Goal: Task Accomplishment & Management: Manage account settings

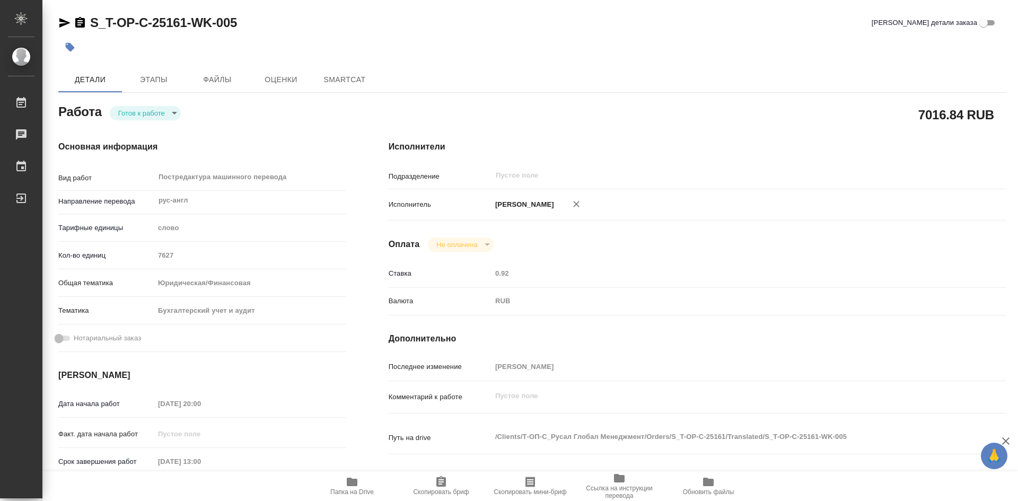
type textarea "x"
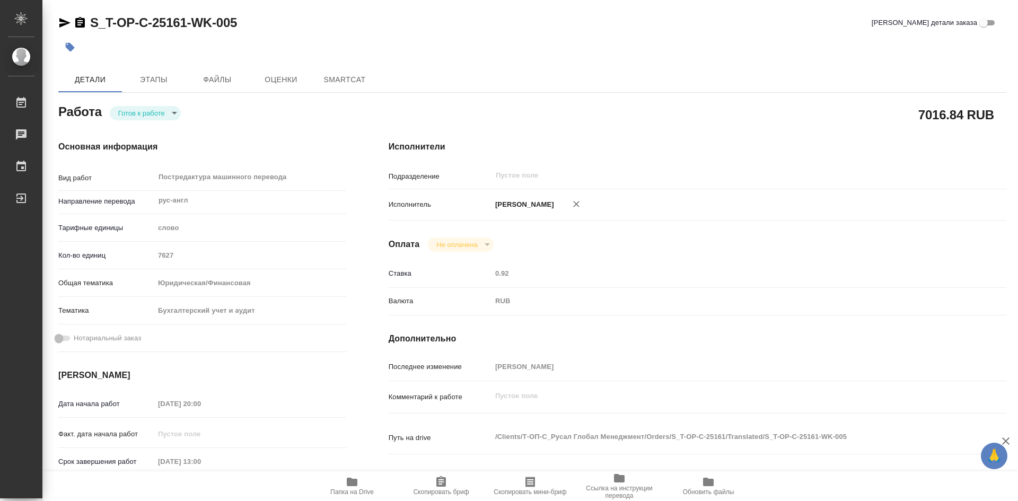
type textarea "x"
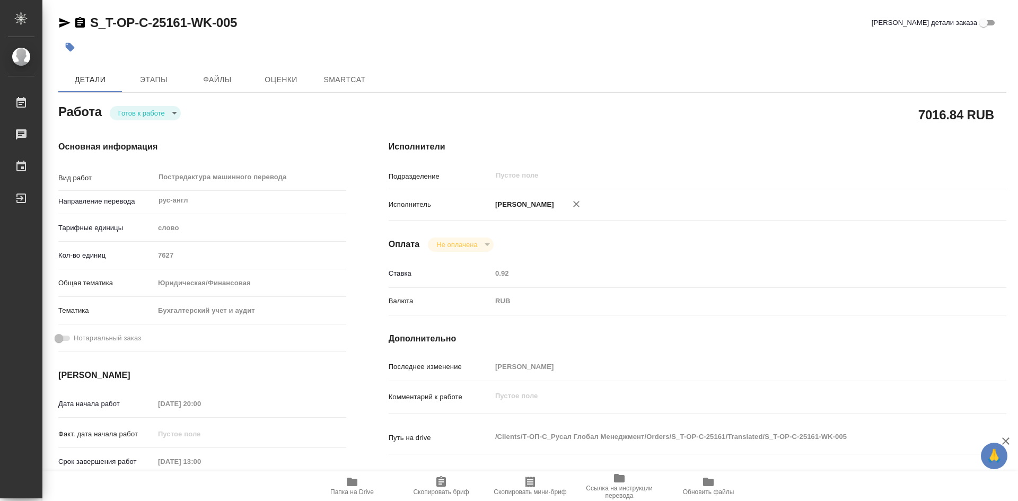
type textarea "x"
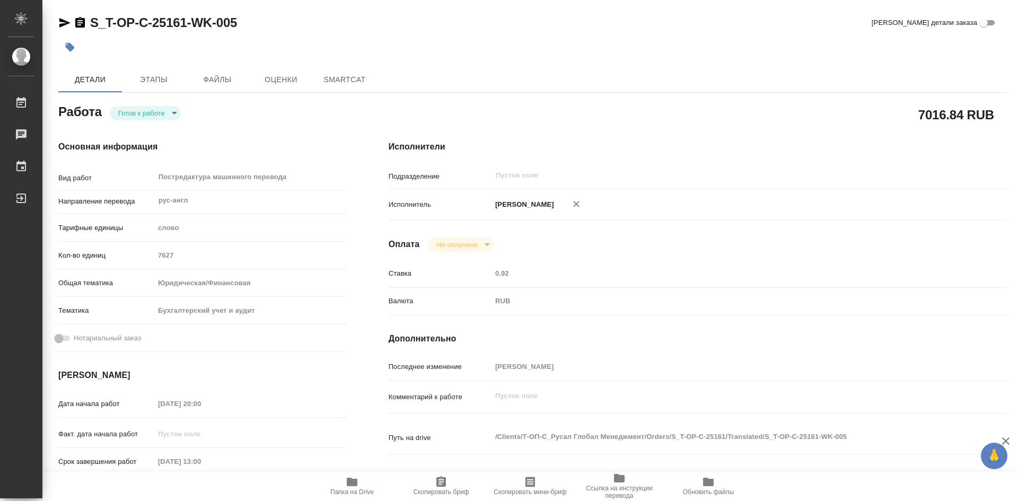
type textarea "x"
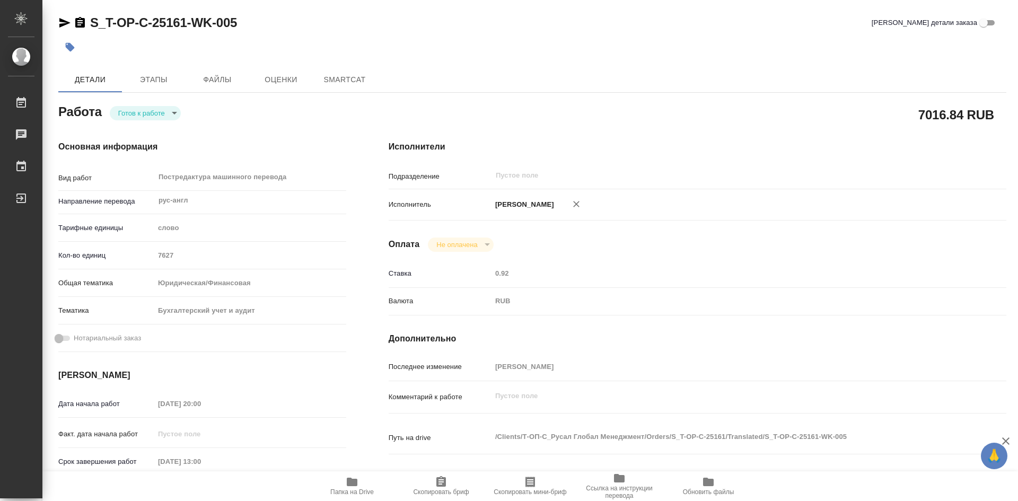
type textarea "x"
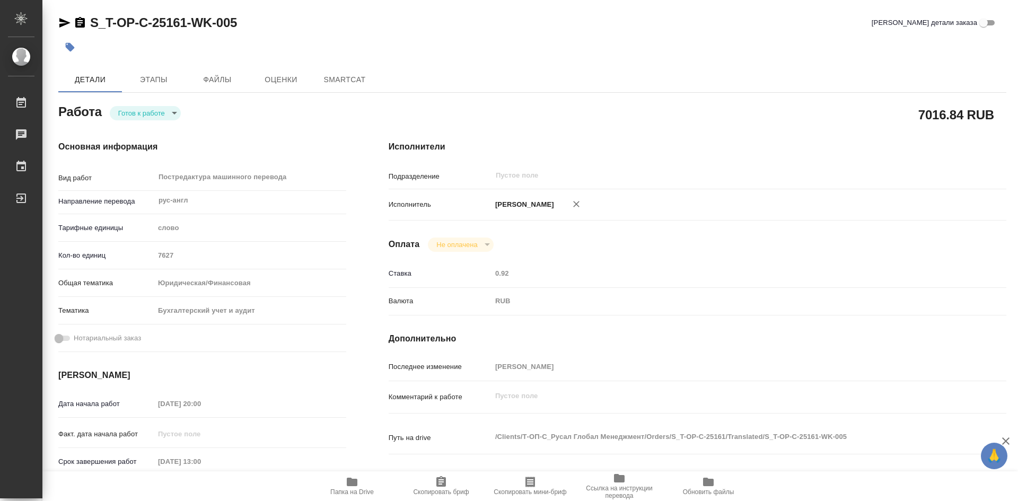
type textarea "x"
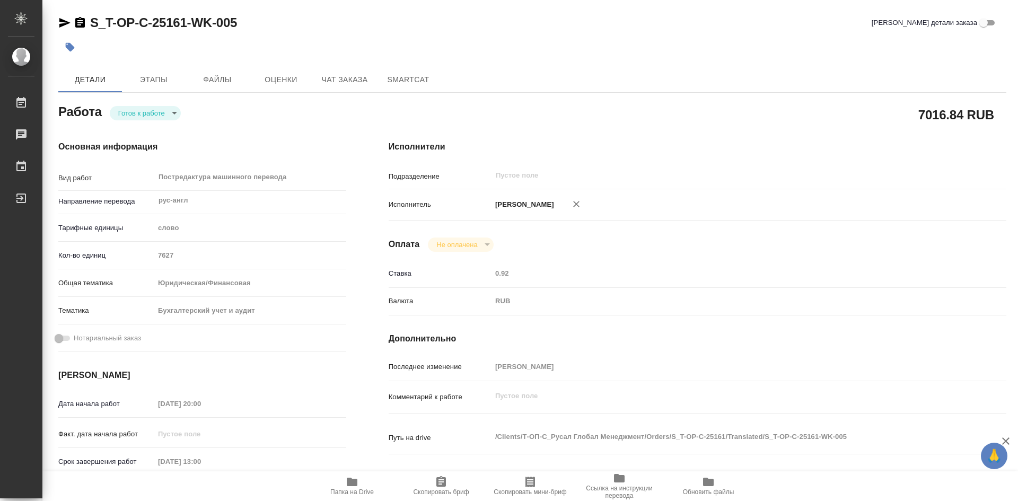
type textarea "x"
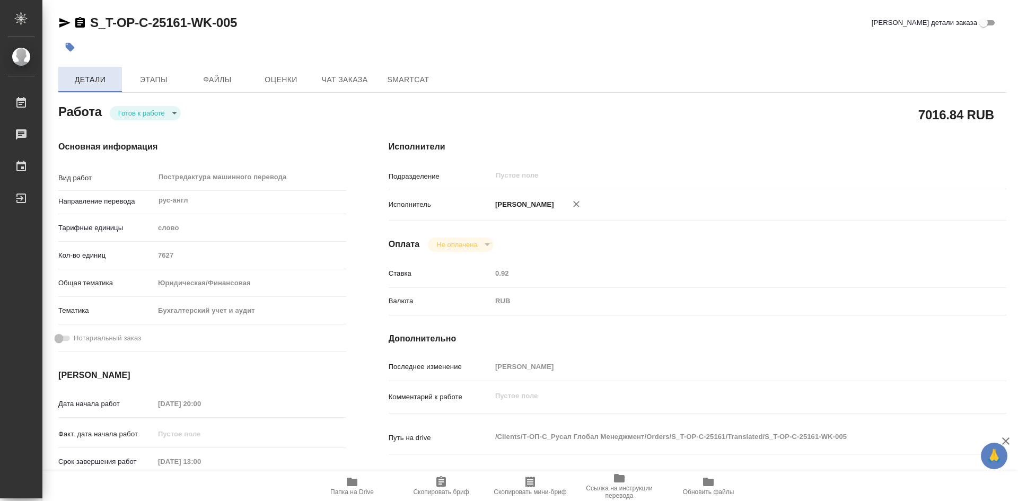
type textarea "x"
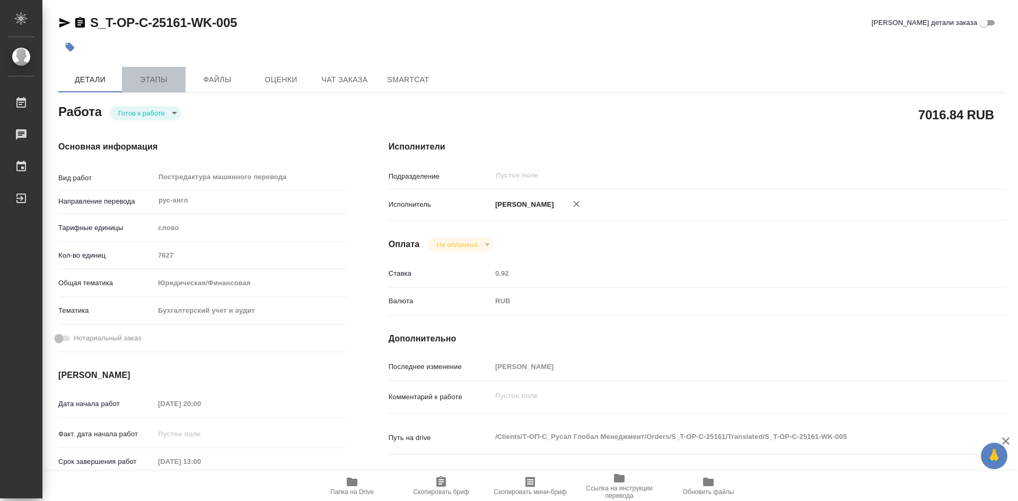
click at [142, 80] on span "Этапы" at bounding box center [153, 79] width 51 height 13
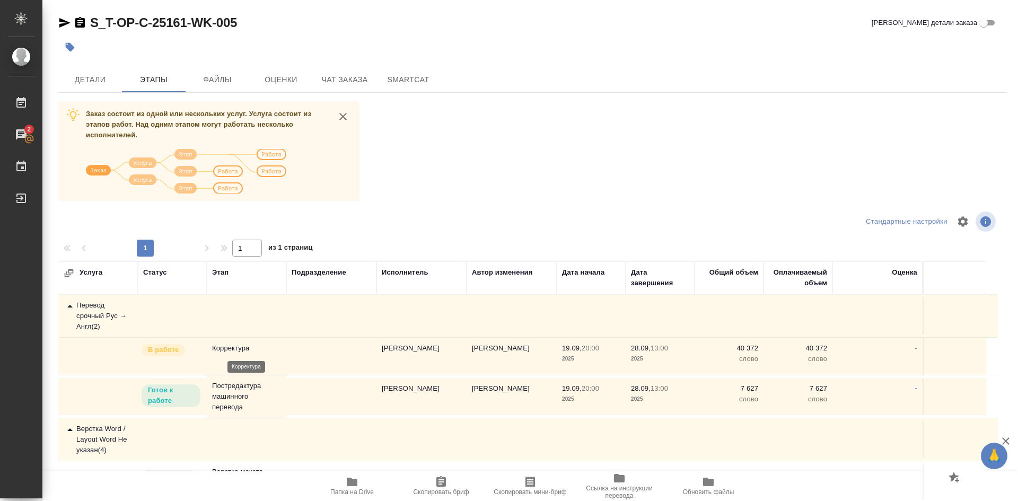
click at [242, 344] on p "Корректура" at bounding box center [246, 348] width 69 height 11
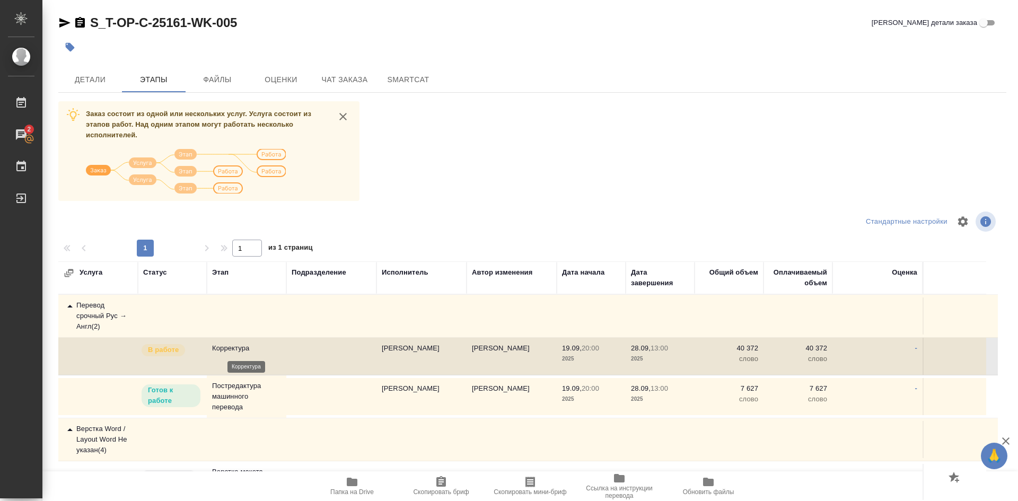
click at [232, 347] on p "Корректура" at bounding box center [246, 348] width 69 height 11
click at [104, 79] on span "Детали" at bounding box center [90, 79] width 51 height 13
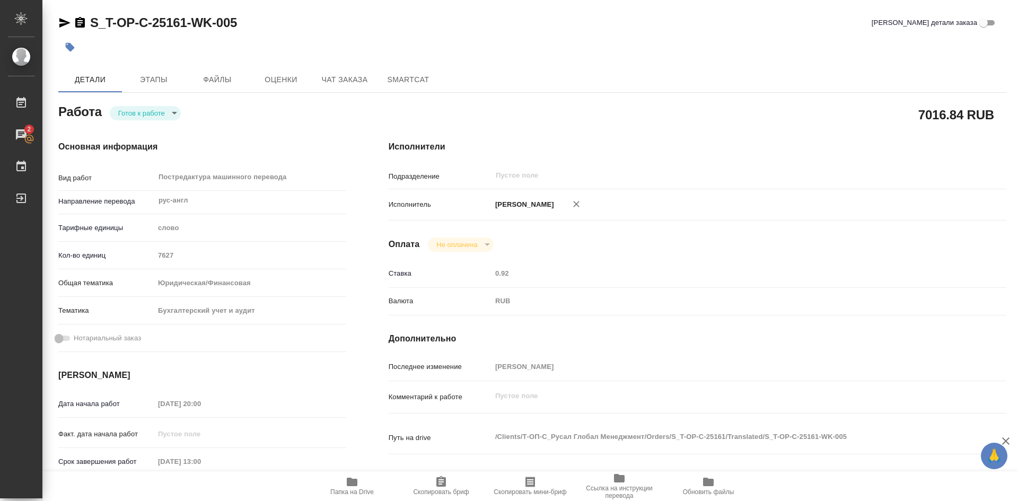
type textarea "x"
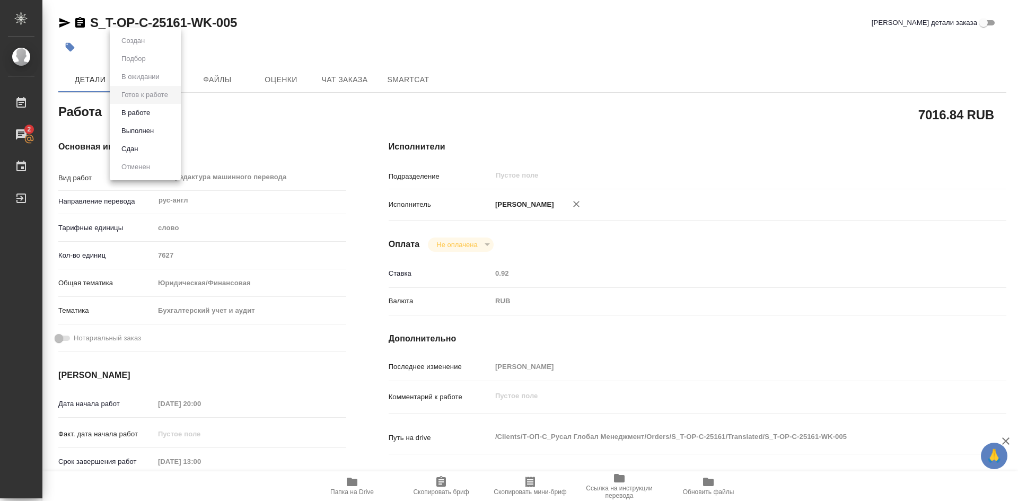
click at [172, 117] on body "🙏 .cls-1 fill:#fff; AWATERA [PERSON_NAME] Работы 2 Чаты График Выйти S_T-OP-C-2…" at bounding box center [509, 250] width 1018 height 501
click at [147, 130] on button "Выполнен" at bounding box center [137, 131] width 39 height 12
type textarea "x"
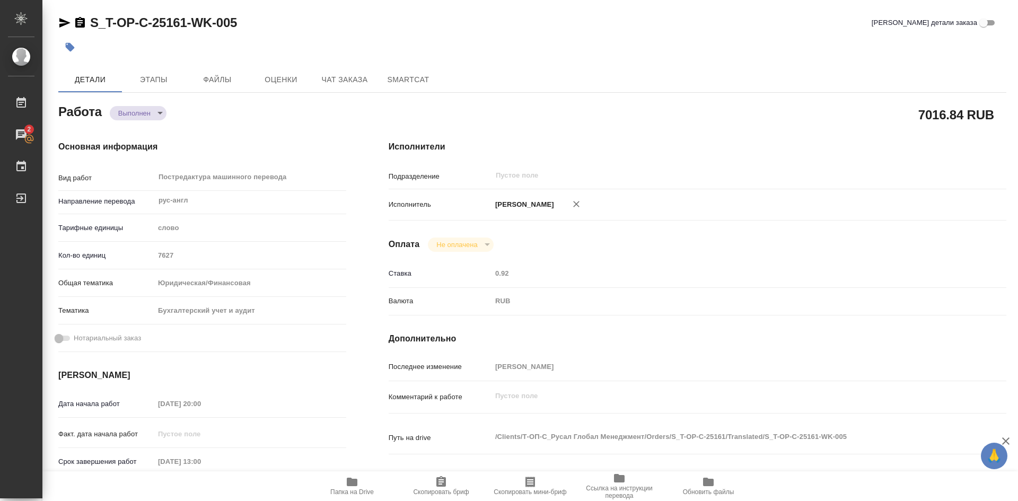
type textarea "x"
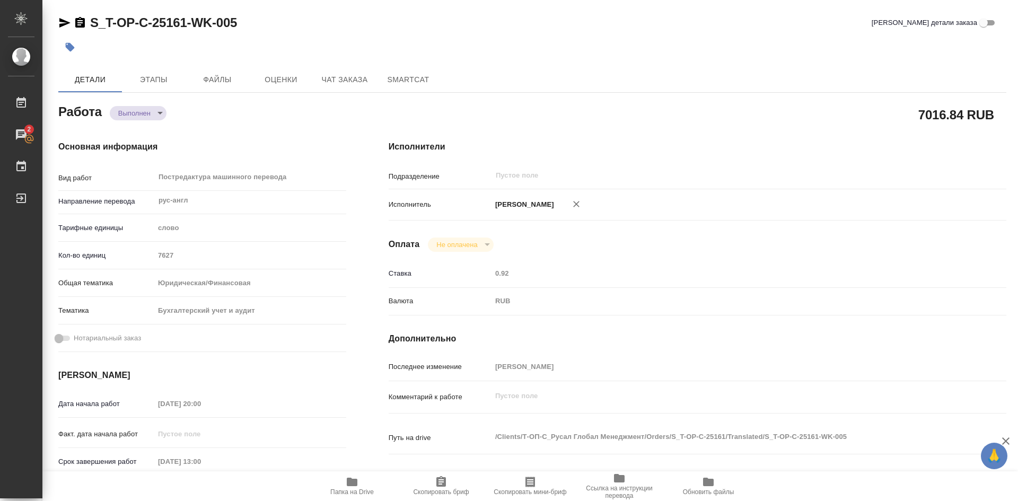
type textarea "x"
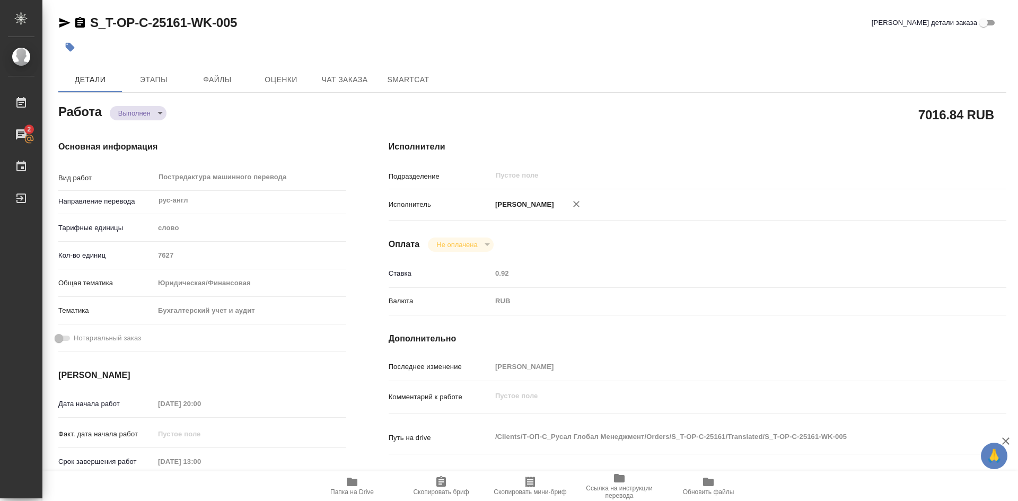
type textarea "x"
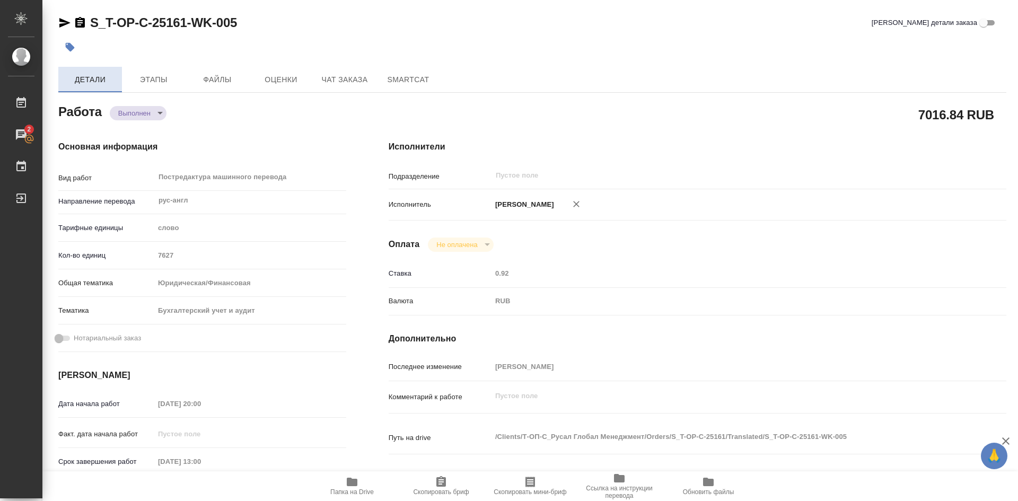
type textarea "x"
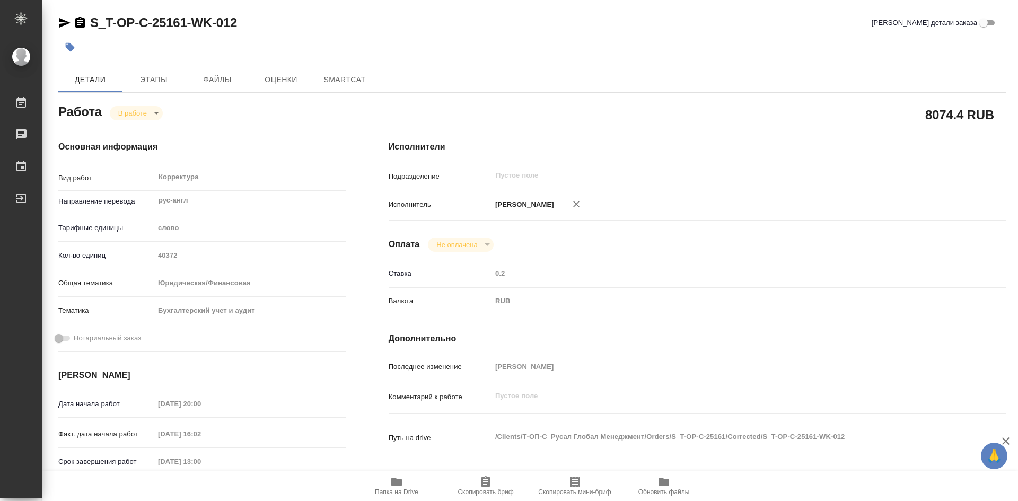
type textarea "x"
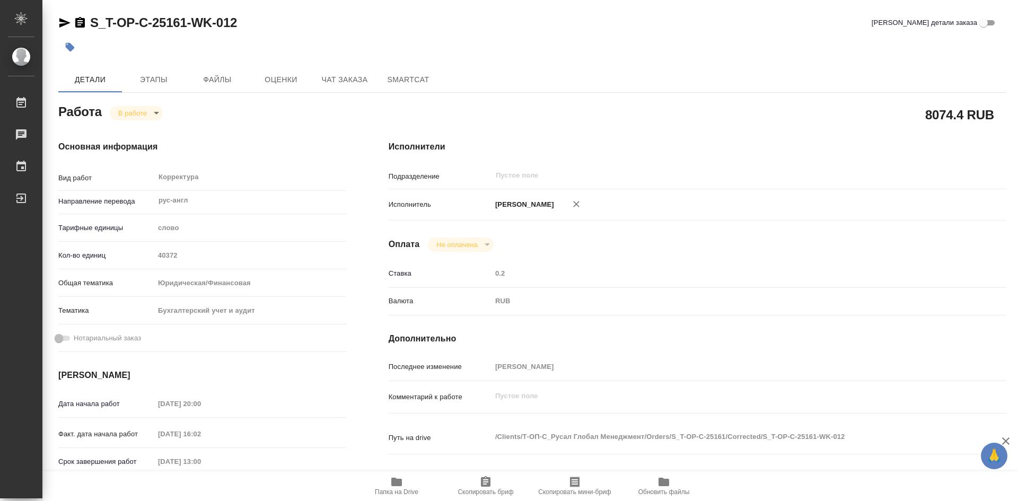
type textarea "x"
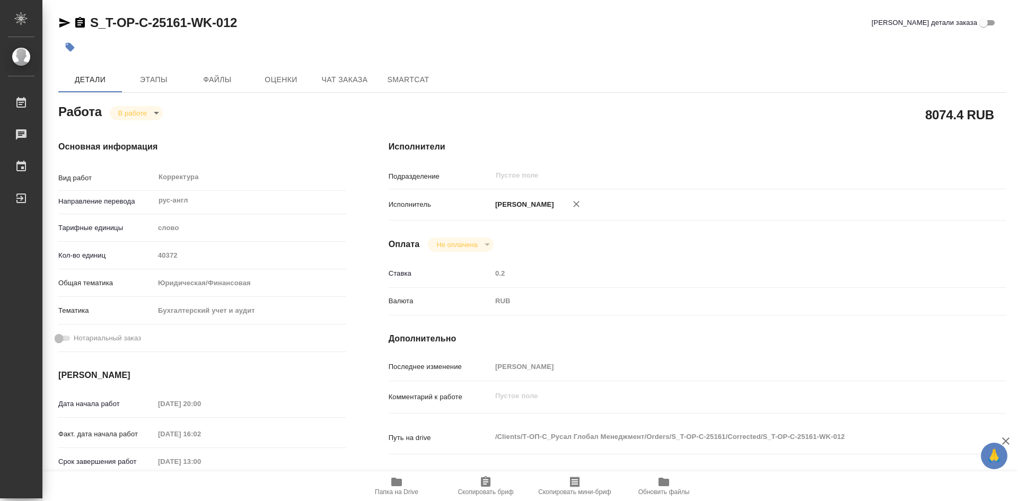
click at [404, 482] on span "Папка на Drive" at bounding box center [397, 486] width 76 height 20
type textarea "x"
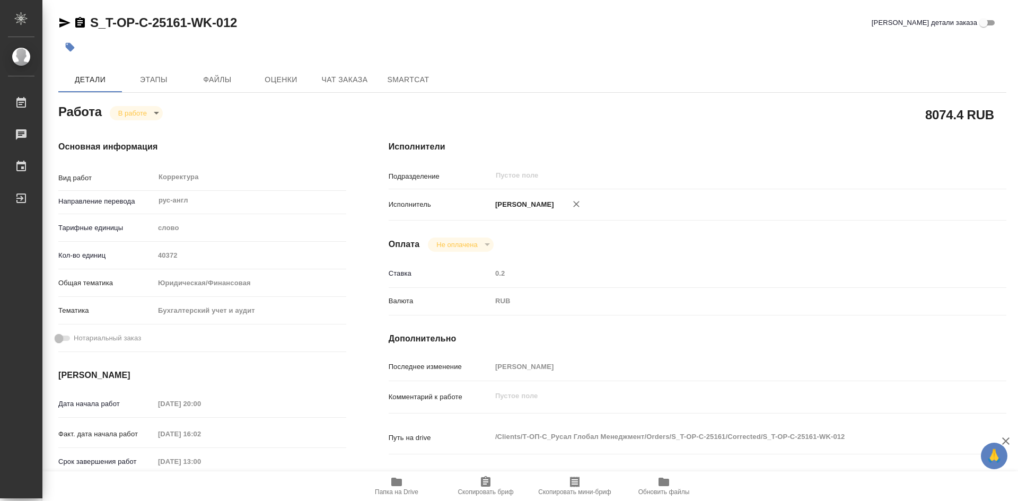
type textarea "x"
